Goal: Task Accomplishment & Management: Manage account settings

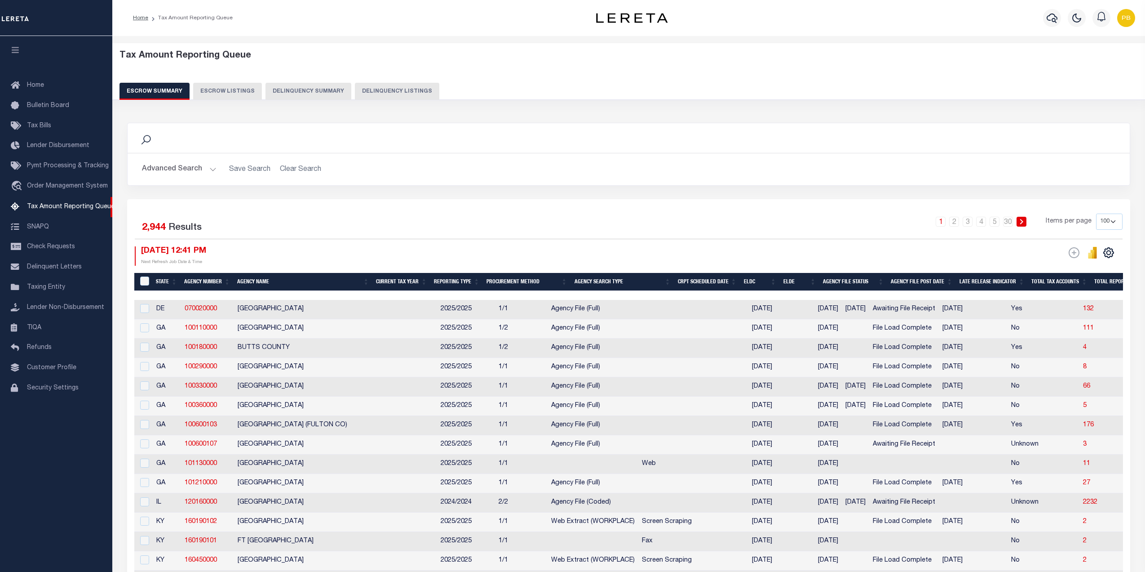
select select "100"
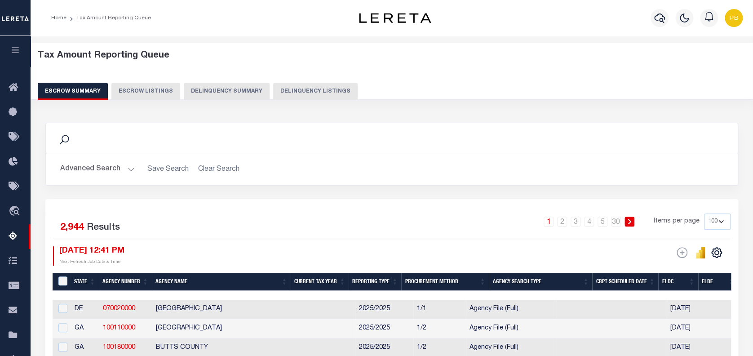
click at [328, 90] on button "Delinquency Listings" at bounding box center [315, 91] width 84 height 17
select select "100"
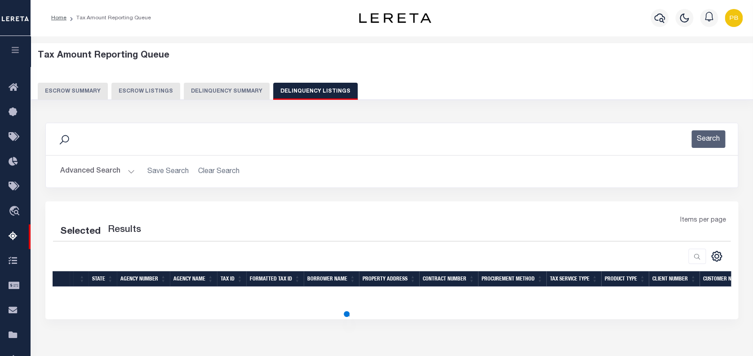
select select "100"
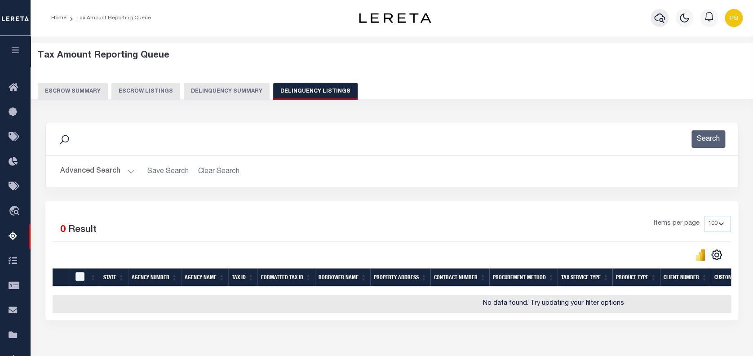
click at [656, 19] on icon "button" at bounding box center [659, 18] width 11 height 11
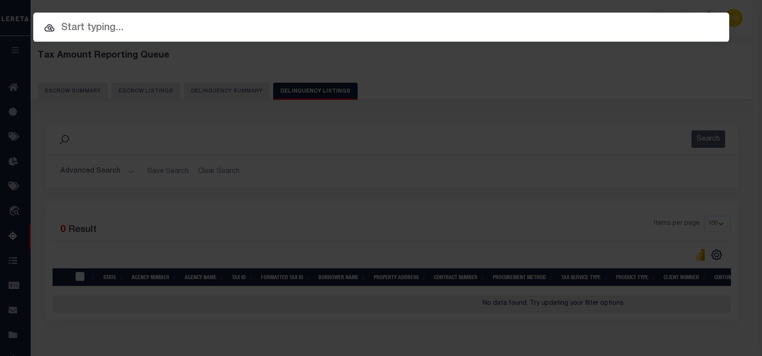
paste input "Retrieving data. Wait a few seconds and try to cut or copy again."
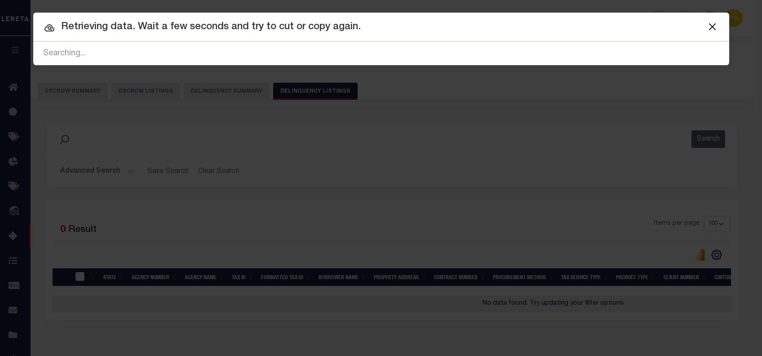
click at [715, 31] on button "Close" at bounding box center [713, 27] width 12 height 12
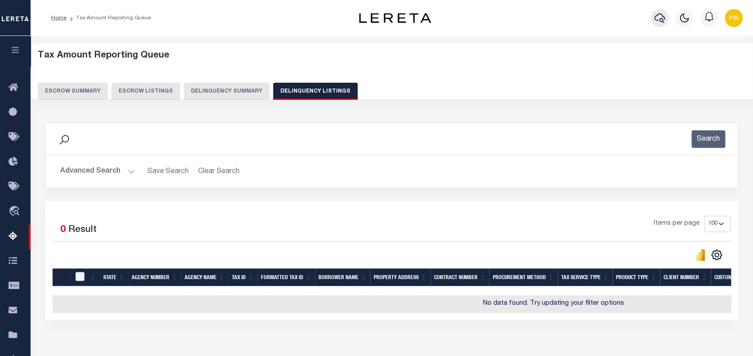
click at [656, 18] on icon "button" at bounding box center [659, 18] width 11 height 11
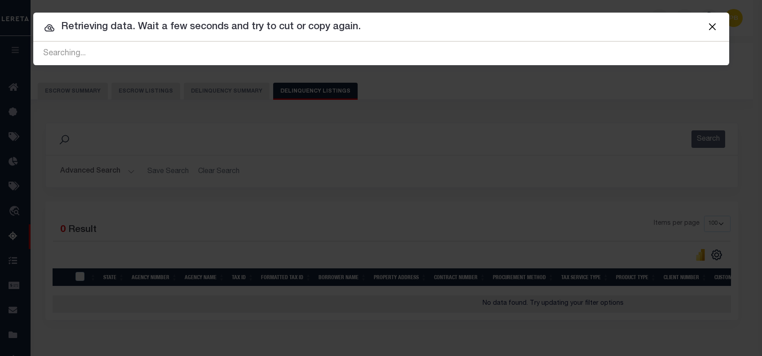
drag, startPoint x: 427, startPoint y: 30, endPoint x: 53, endPoint y: 29, distance: 373.8
click at [53, 42] on div "Retrieving data. Wait a few seconds and try to cut or copy again. Searching..." at bounding box center [381, 53] width 696 height 23
paste input "10702409"
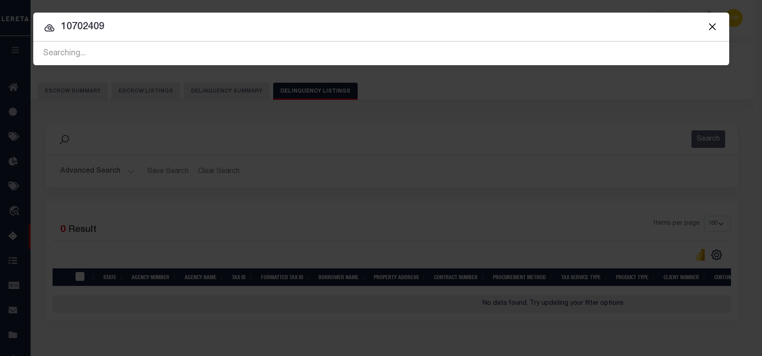
type input "10702409"
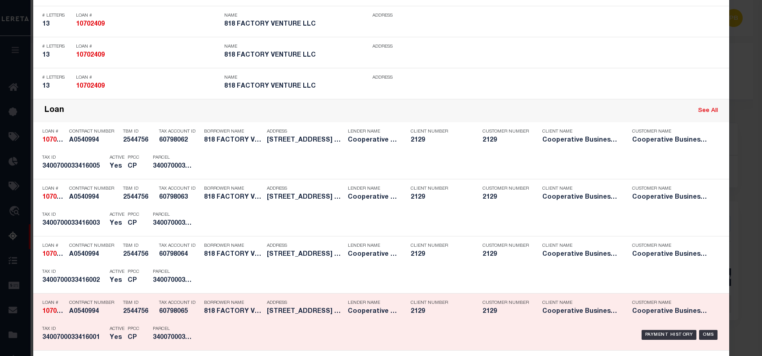
scroll to position [599, 0]
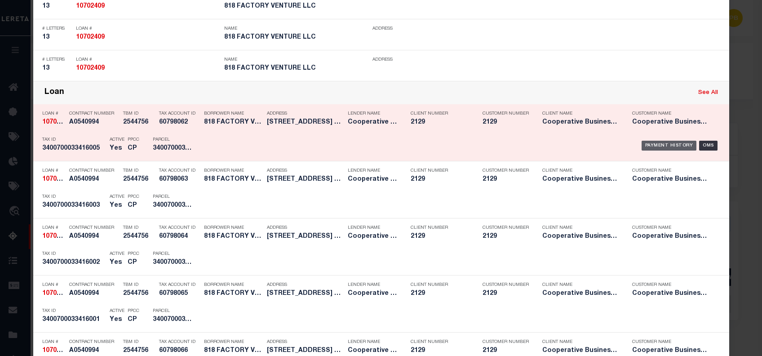
click at [662, 143] on div "Payment History" at bounding box center [669, 146] width 55 height 10
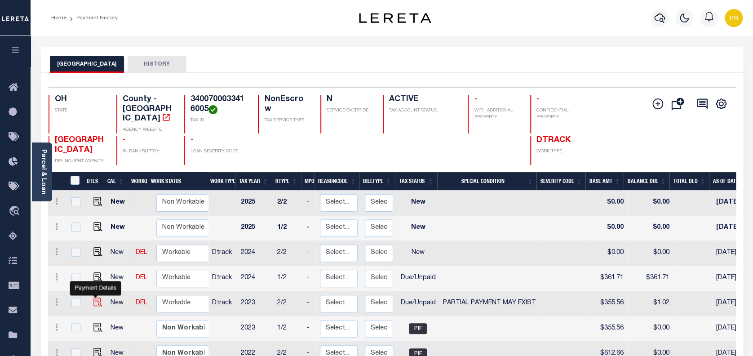
click at [95, 297] on img "" at bounding box center [97, 301] width 9 height 9
checkbox input "true"
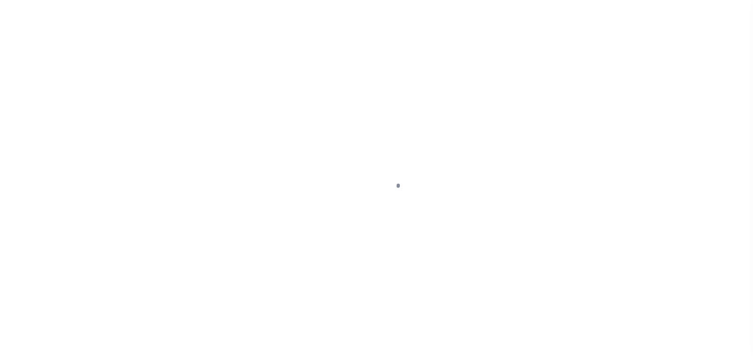
select select "DUE"
select select "15"
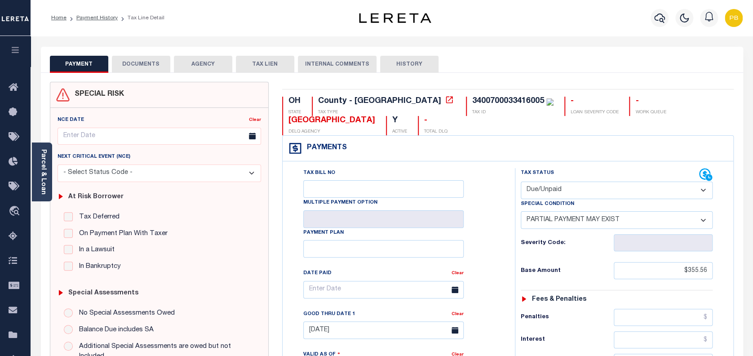
click at [43, 173] on link "Parcel & Loan" at bounding box center [43, 171] width 6 height 45
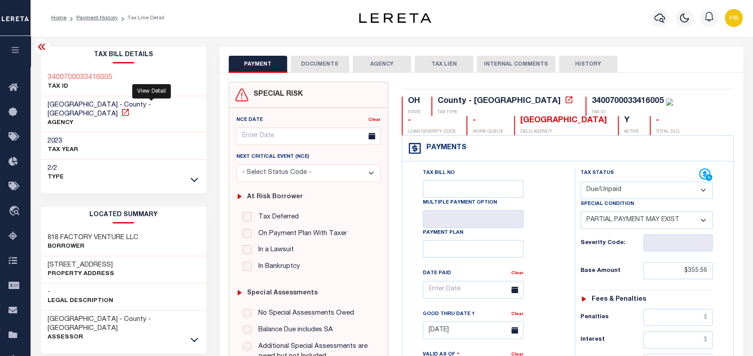
click at [130, 108] on icon at bounding box center [125, 112] width 9 height 9
click at [643, 182] on div "Tax Status Status" at bounding box center [640, 174] width 119 height 13
click at [630, 190] on select "- Select Status Code - Open Due/Unpaid Paid Incomplete No Tax Due Internal Refu…" at bounding box center [647, 191] width 133 height 18
select select "PYD"
click at [581, 182] on select "- Select Status Code - Open Due/Unpaid Paid Incomplete No Tax Due Internal Refu…" at bounding box center [647, 191] width 133 height 18
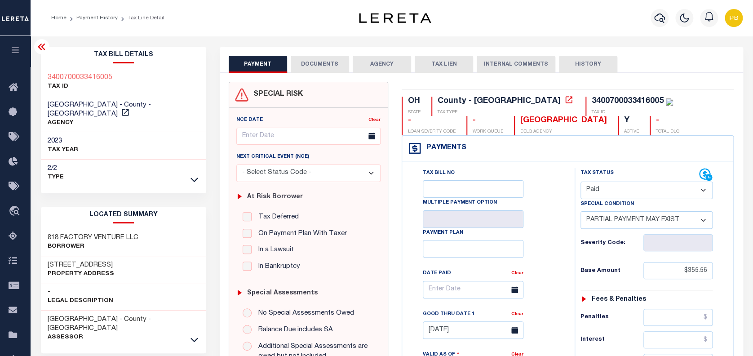
select select "0"
type input "[DATE]"
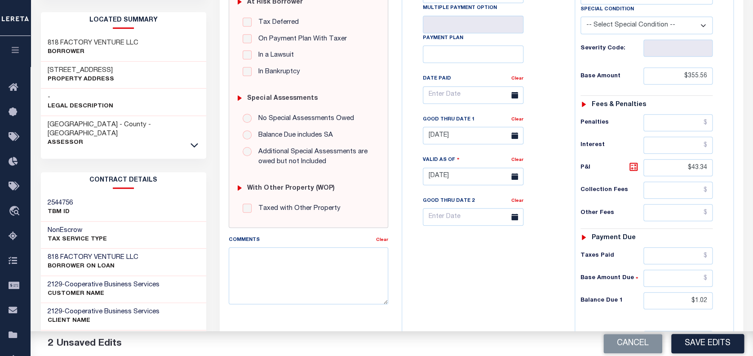
scroll to position [239, 0]
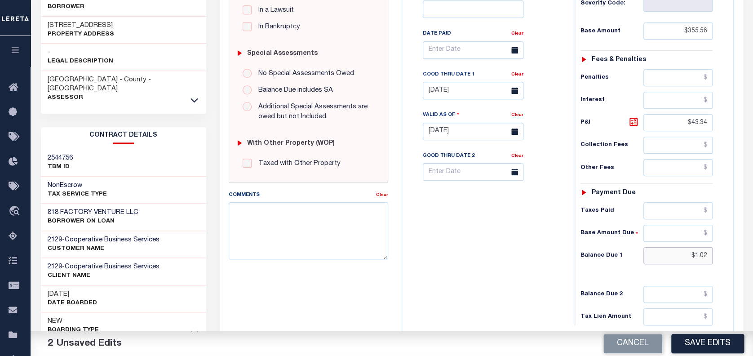
drag, startPoint x: 708, startPoint y: 255, endPoint x: 634, endPoint y: 256, distance: 73.7
click at [634, 256] on div "Balance Due 1 $1.02" at bounding box center [647, 255] width 133 height 17
type input "$0.00"
click at [712, 345] on button "Save Edits" at bounding box center [707, 343] width 73 height 19
